Goal: Information Seeking & Learning: Learn about a topic

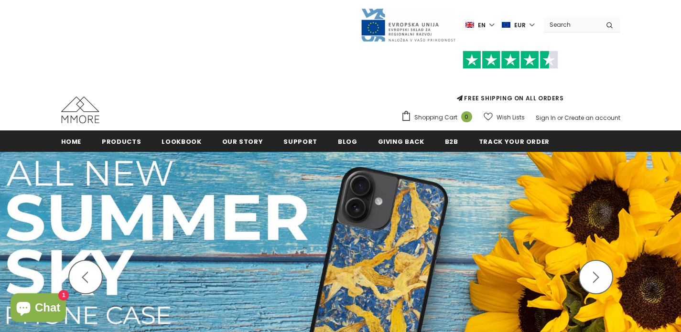
click at [317, 226] on img at bounding box center [340, 282] width 681 height 261
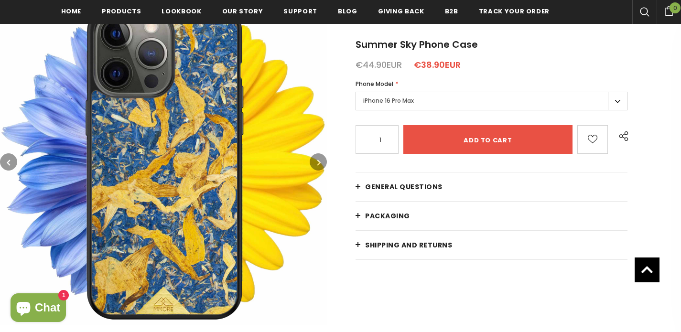
scroll to position [149, 0]
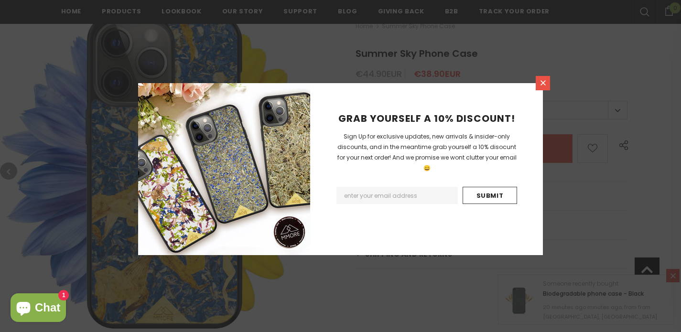
click at [543, 79] on icon at bounding box center [543, 83] width 8 height 8
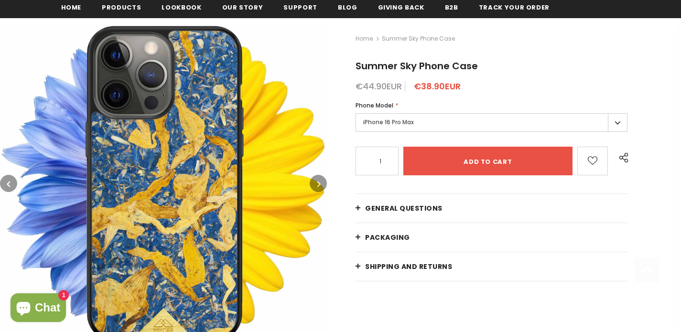
scroll to position [160, 0]
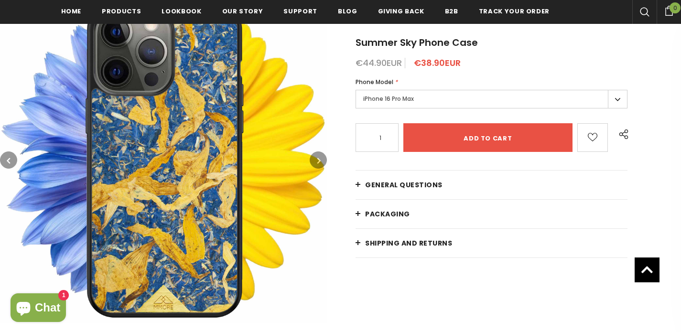
click at [318, 159] on icon "button" at bounding box center [318, 161] width 3 height 10
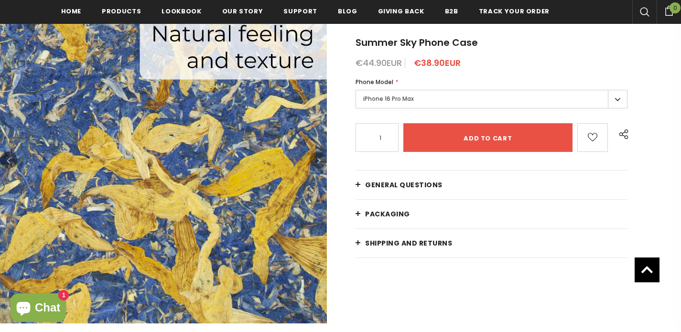
click at [318, 159] on icon "button" at bounding box center [318, 161] width 3 height 10
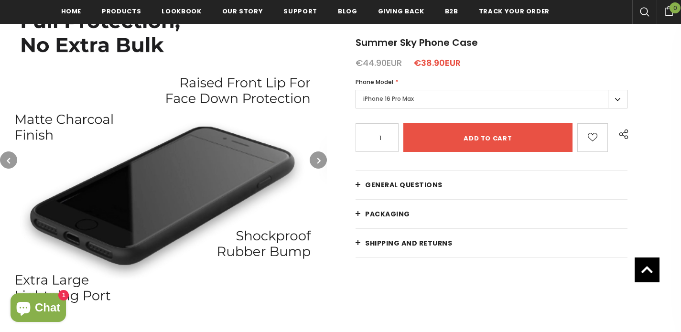
click at [318, 159] on icon "button" at bounding box center [318, 161] width 3 height 10
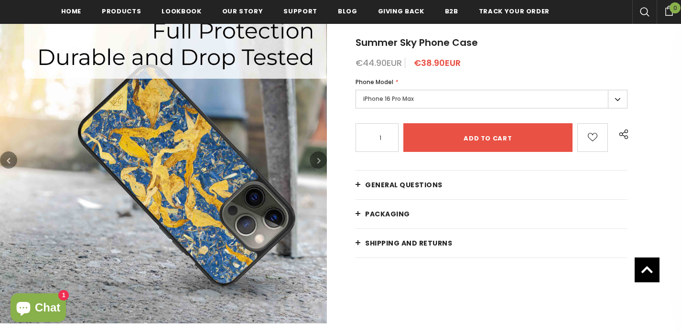
click at [318, 159] on icon "button" at bounding box center [318, 161] width 3 height 10
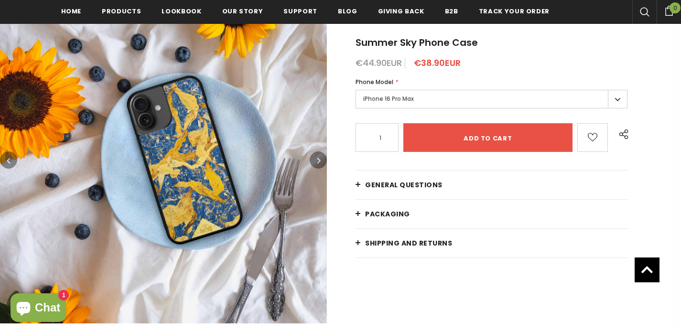
click at [318, 159] on icon "button" at bounding box center [318, 161] width 3 height 10
click at [317, 162] on icon "button" at bounding box center [318, 161] width 3 height 10
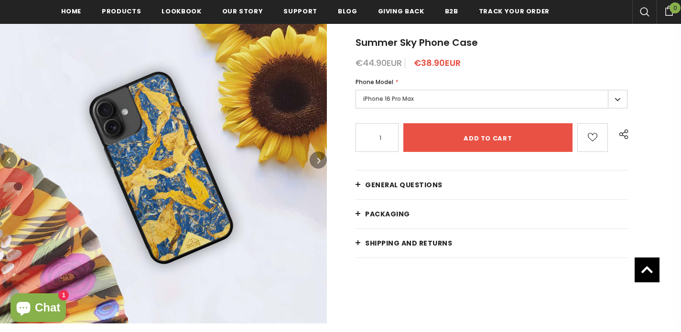
click at [317, 162] on icon "button" at bounding box center [318, 161] width 3 height 10
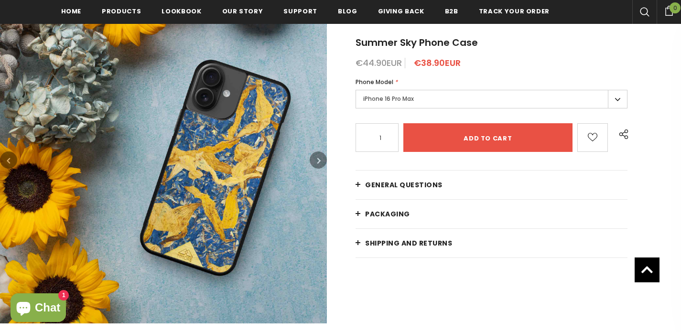
click at [317, 162] on icon "button" at bounding box center [318, 161] width 3 height 10
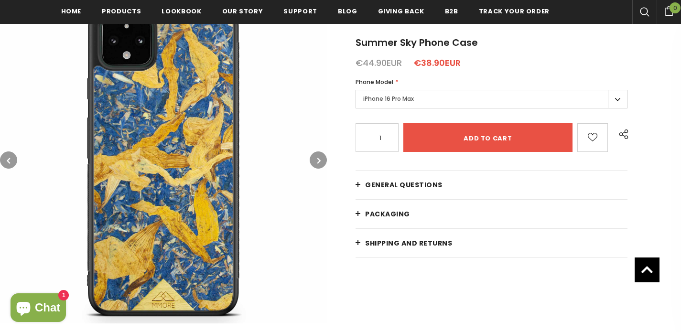
click at [317, 162] on icon "button" at bounding box center [318, 161] width 3 height 10
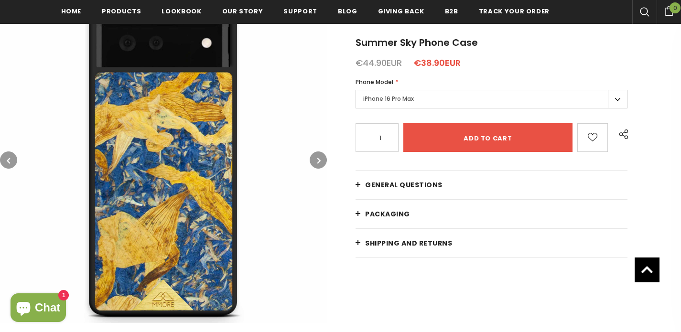
click at [317, 162] on icon "button" at bounding box center [318, 161] width 3 height 10
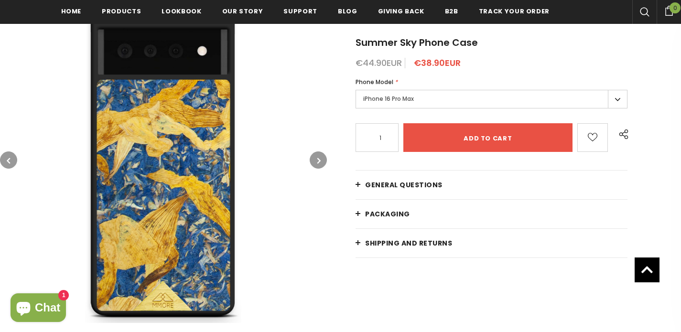
click at [317, 162] on icon "button" at bounding box center [318, 161] width 3 height 10
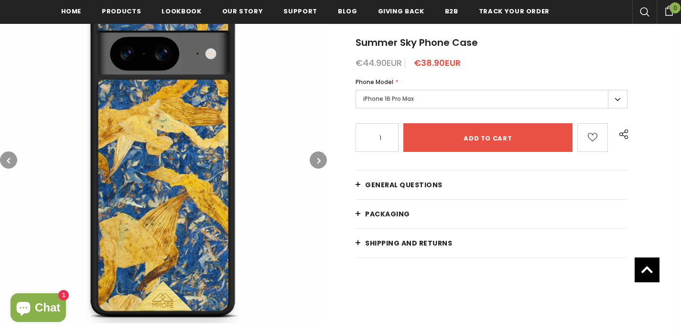
click at [317, 162] on icon "button" at bounding box center [318, 161] width 3 height 10
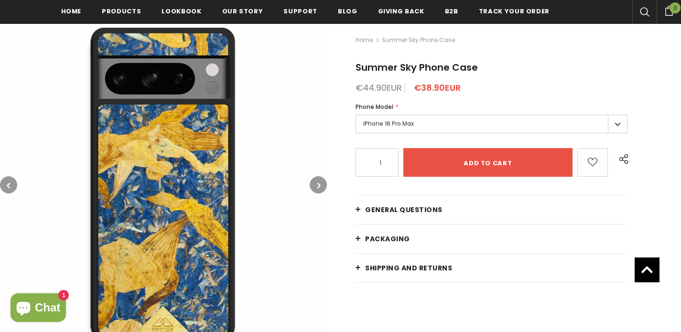
scroll to position [140, 0]
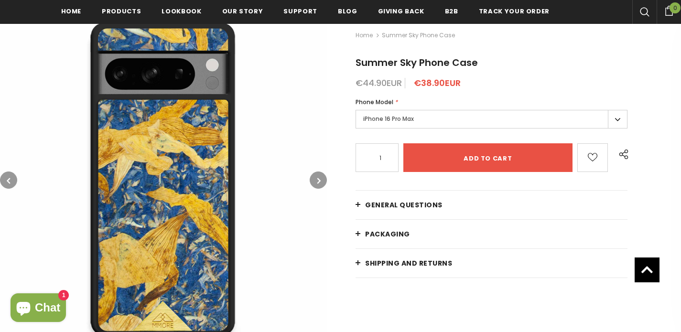
click at [317, 176] on icon "button" at bounding box center [318, 181] width 3 height 10
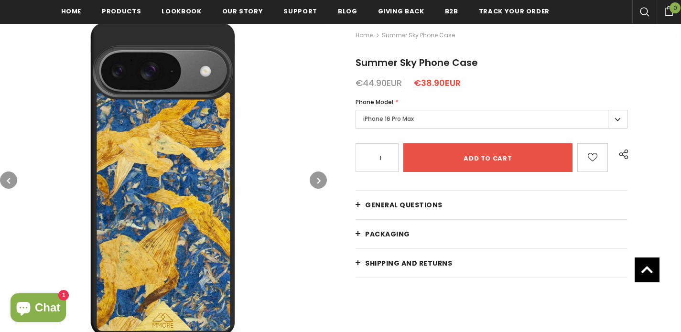
click at [317, 176] on icon "button" at bounding box center [318, 181] width 3 height 10
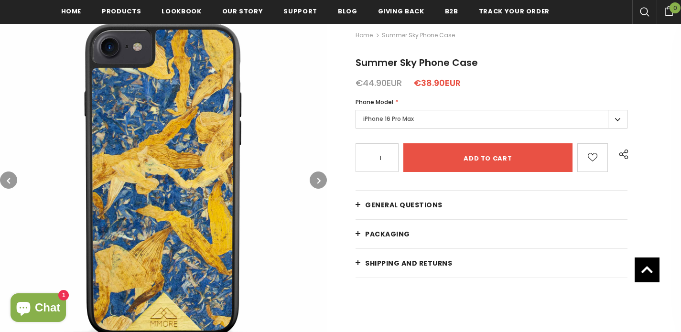
click at [317, 176] on icon "button" at bounding box center [318, 181] width 3 height 10
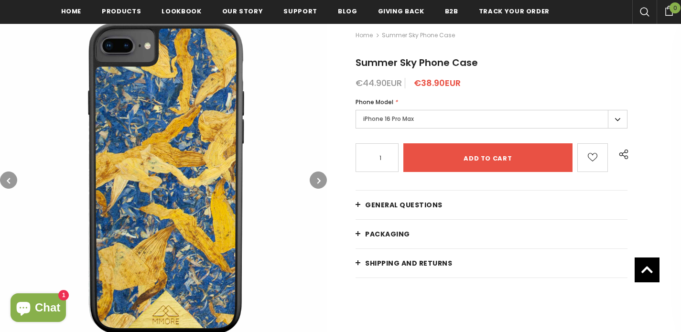
click at [317, 176] on icon "button" at bounding box center [318, 181] width 3 height 10
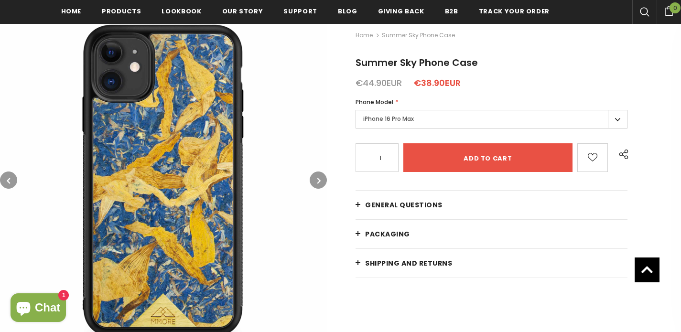
click at [317, 176] on icon "button" at bounding box center [318, 181] width 3 height 10
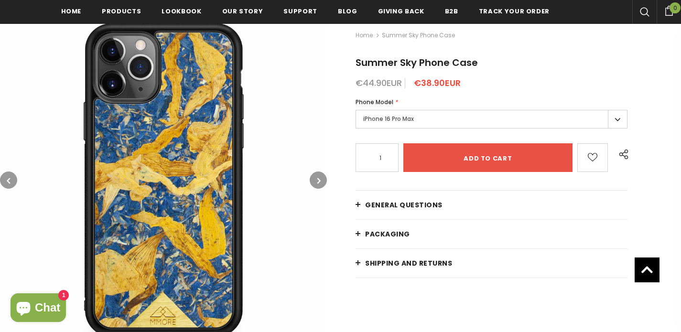
click at [317, 176] on icon "button" at bounding box center [318, 181] width 3 height 10
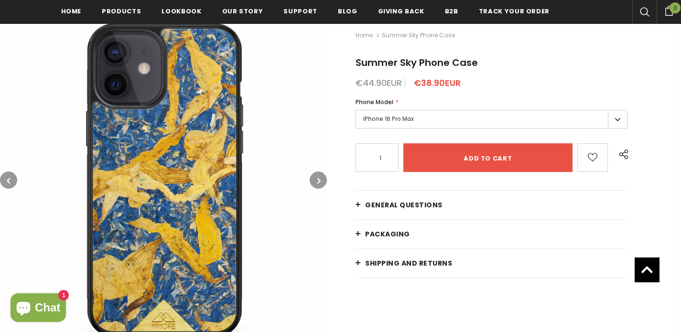
click at [317, 176] on icon "button" at bounding box center [318, 181] width 3 height 10
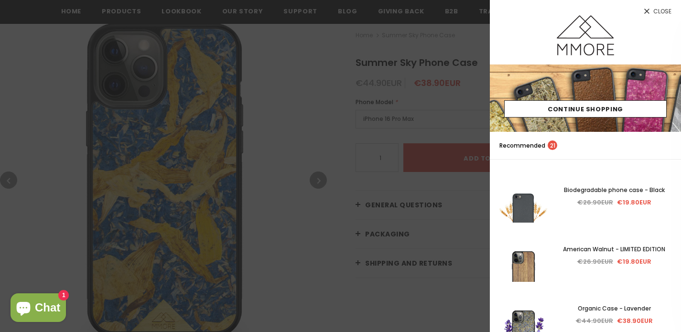
click at [314, 119] on div at bounding box center [340, 166] width 681 height 332
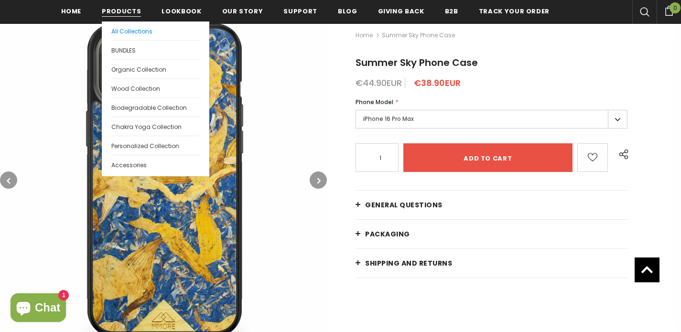
click at [123, 27] on link "All Collections" at bounding box center [155, 30] width 88 height 19
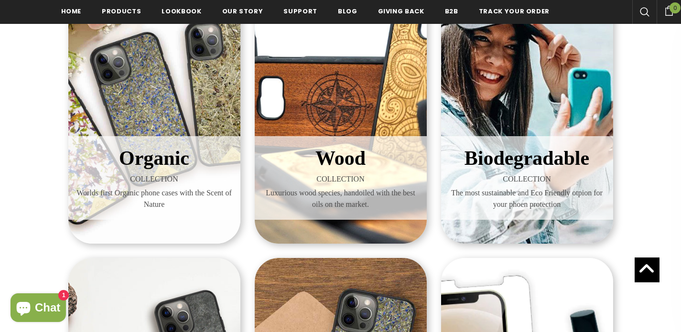
scroll to position [210, 0]
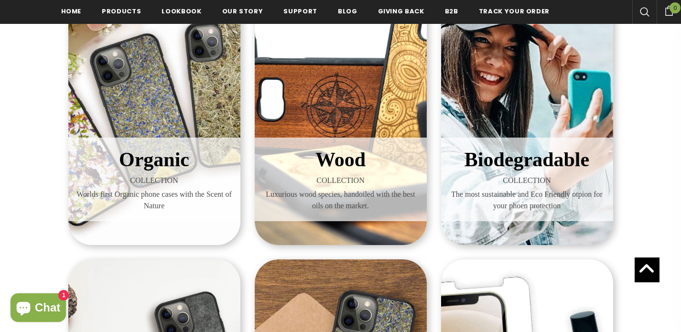
click at [296, 87] on div "Wood COLLECTION Luxurious wood species, handoiled with the best oils on the mar…" at bounding box center [341, 106] width 172 height 277
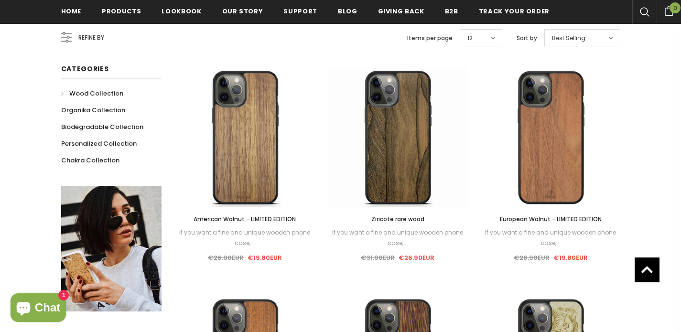
scroll to position [187, 0]
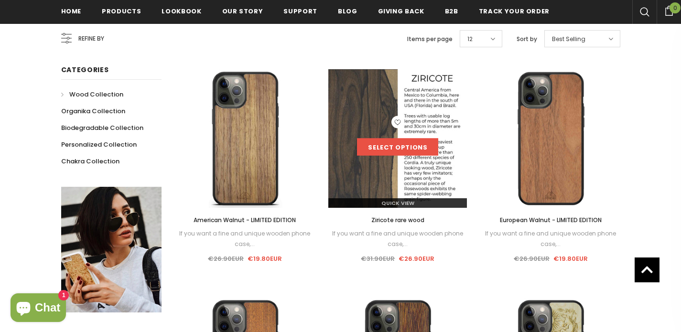
click at [383, 149] on link "Select options" at bounding box center [397, 147] width 81 height 17
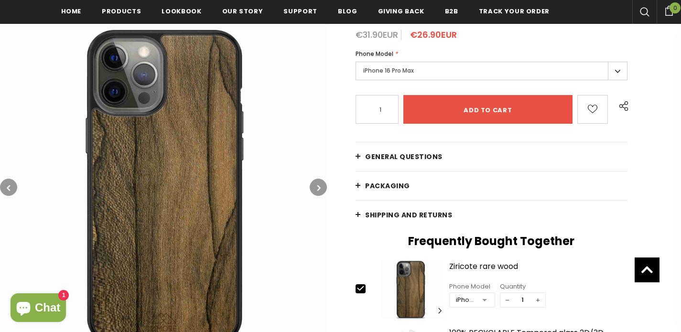
scroll to position [176, 0]
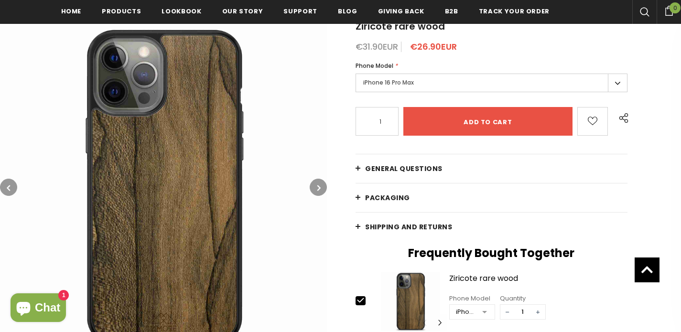
click at [314, 187] on button "button" at bounding box center [318, 187] width 17 height 17
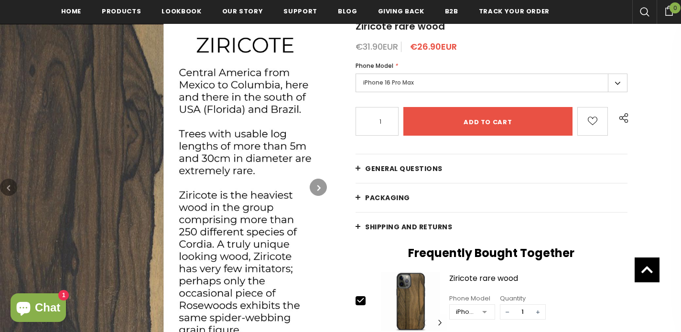
click at [8, 187] on icon "button" at bounding box center [8, 188] width 3 height 10
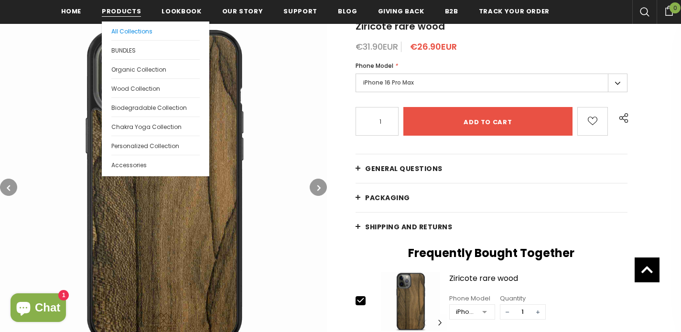
click at [122, 28] on span "All Collections" at bounding box center [131, 31] width 41 height 8
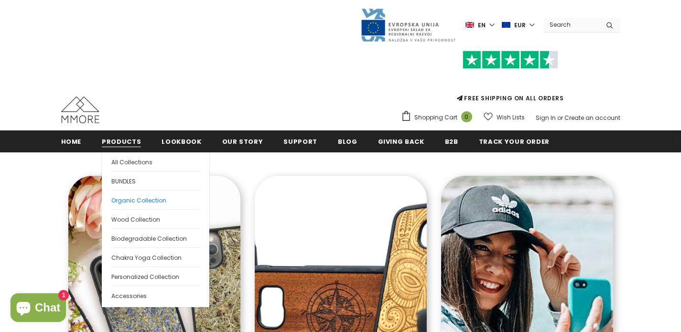
click at [137, 200] on span "Organic Collection" at bounding box center [138, 200] width 55 height 8
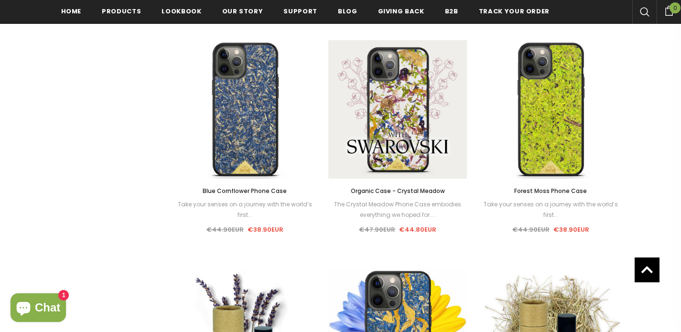
scroll to position [652, 0]
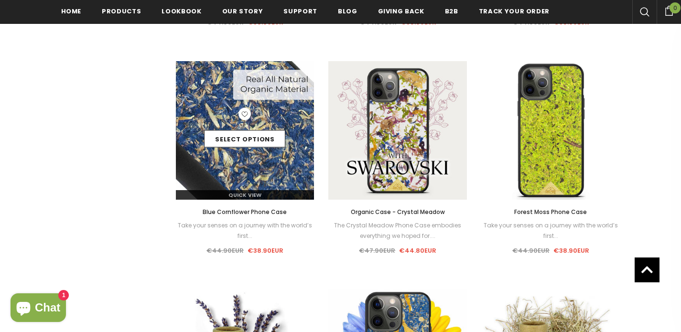
click at [280, 171] on img at bounding box center [245, 130] width 139 height 139
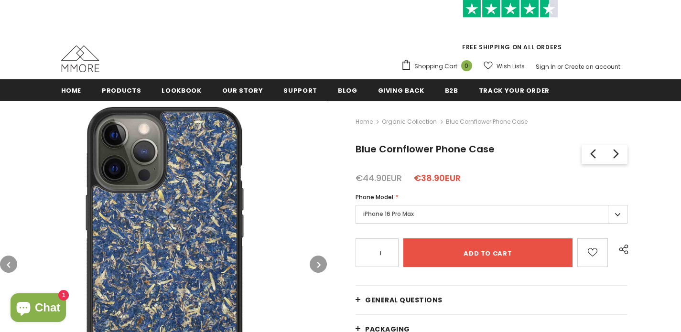
scroll to position [83, 0]
